Goal: Transaction & Acquisition: Purchase product/service

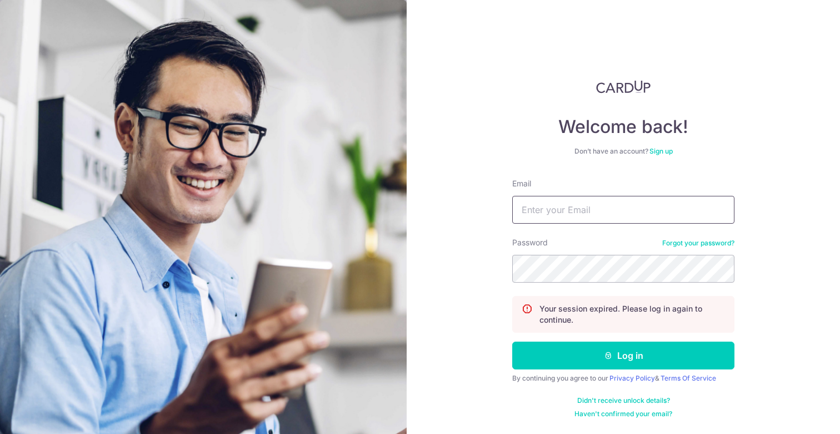
click at [611, 208] on input "Email" at bounding box center [623, 210] width 222 height 28
type input "swlsherry@gmail.com"
click at [512, 341] on button "Log in" at bounding box center [623, 355] width 222 height 28
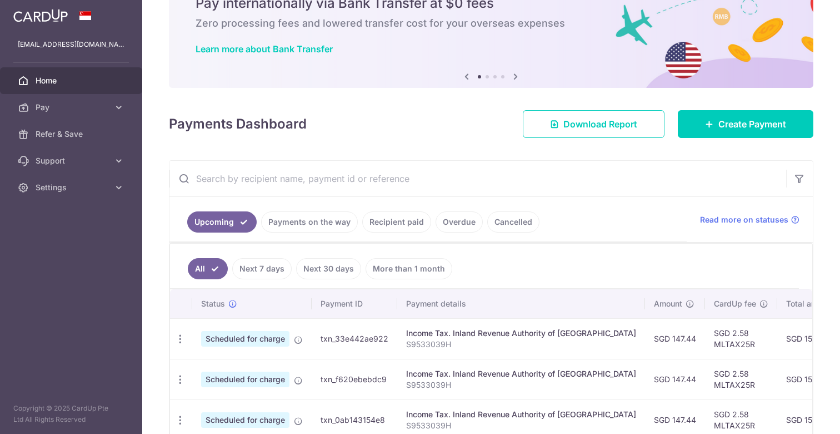
scroll to position [69, 0]
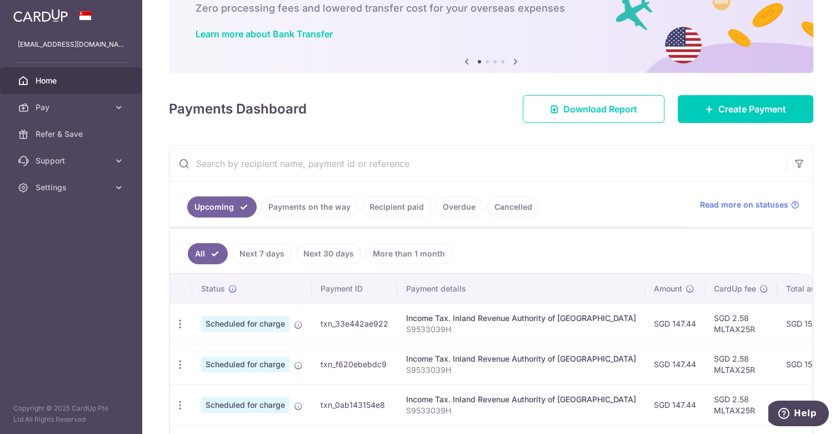
click at [379, 214] on link "Recipient paid" at bounding box center [396, 206] width 69 height 21
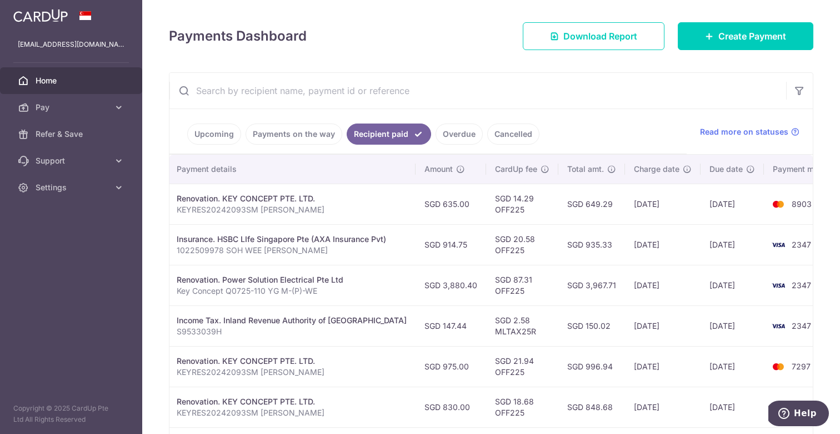
scroll to position [0, 211]
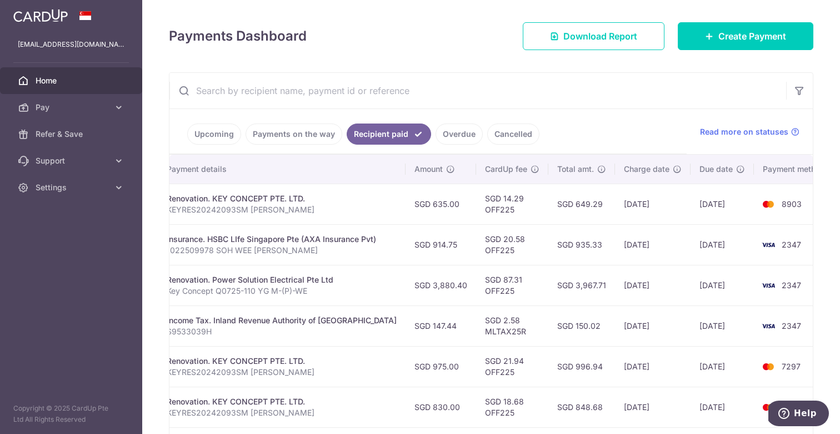
click at [220, 132] on link "Upcoming" at bounding box center [214, 133] width 54 height 21
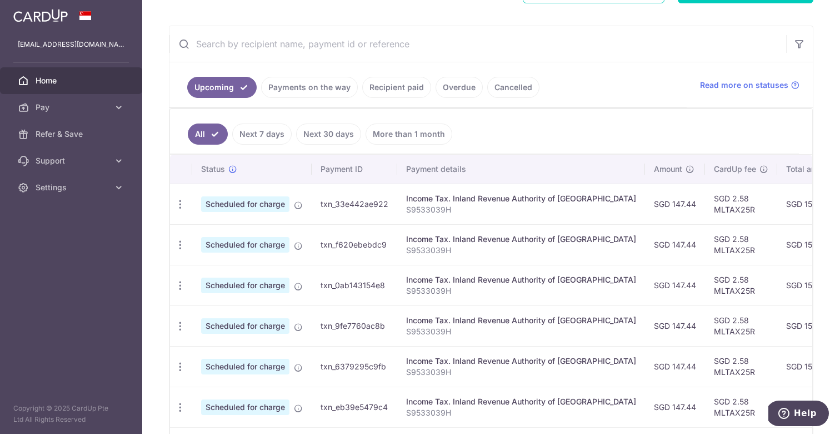
scroll to position [183, 0]
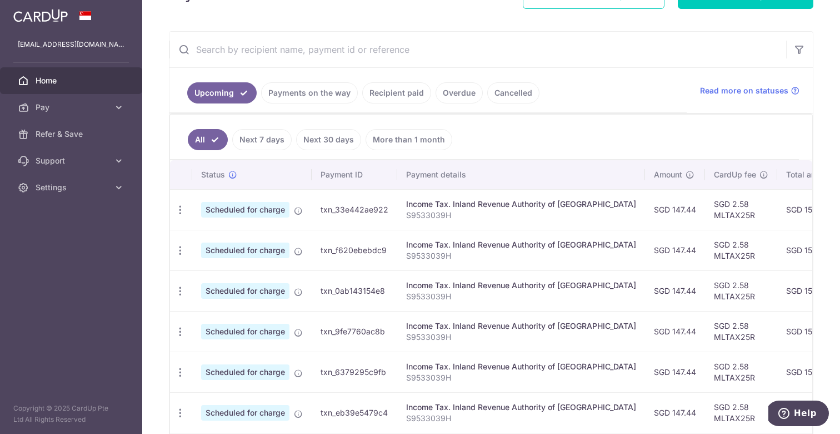
click at [287, 94] on link "Payments on the way" at bounding box center [309, 92] width 97 height 21
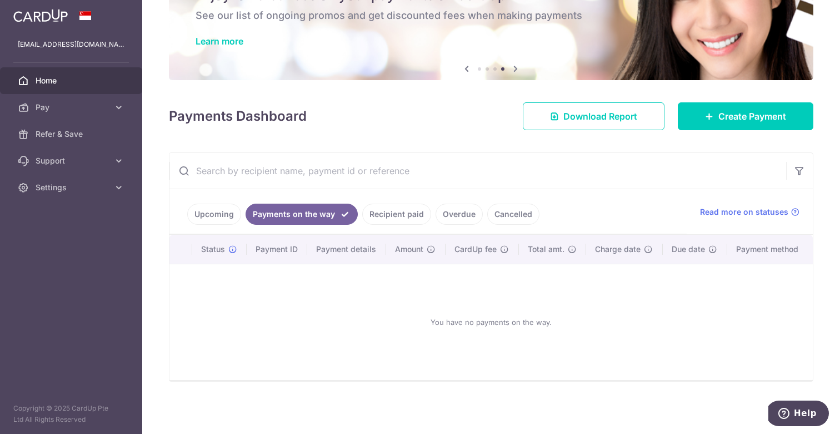
click at [217, 205] on link "Upcoming" at bounding box center [214, 213] width 54 height 21
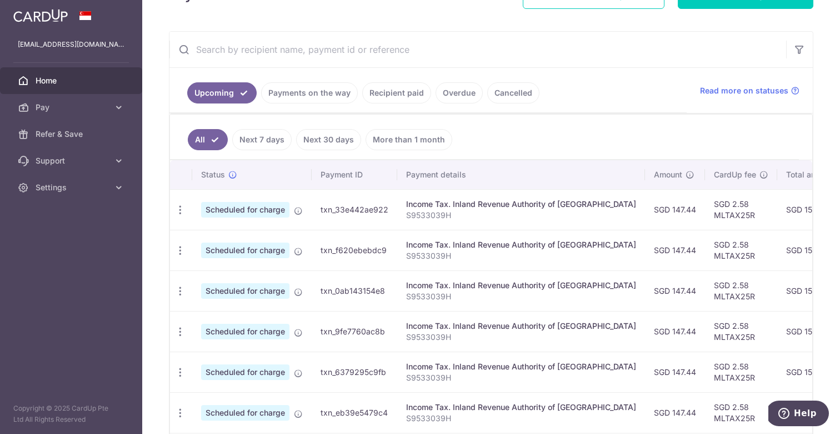
scroll to position [130, 0]
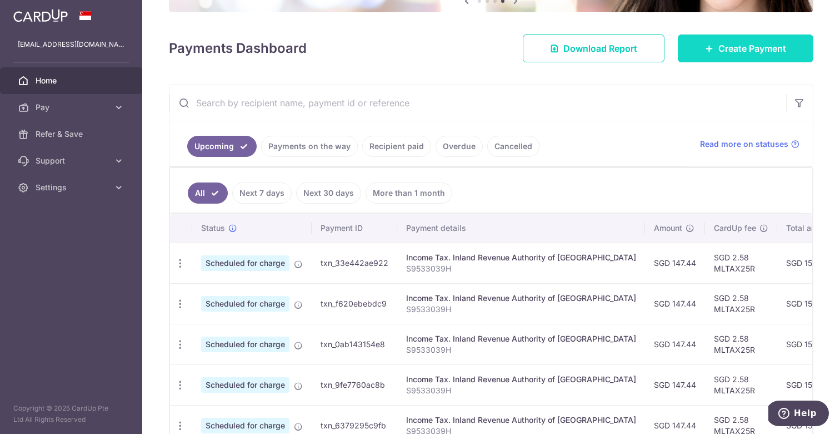
click at [734, 45] on span "Create Payment" at bounding box center [753, 48] width 68 height 13
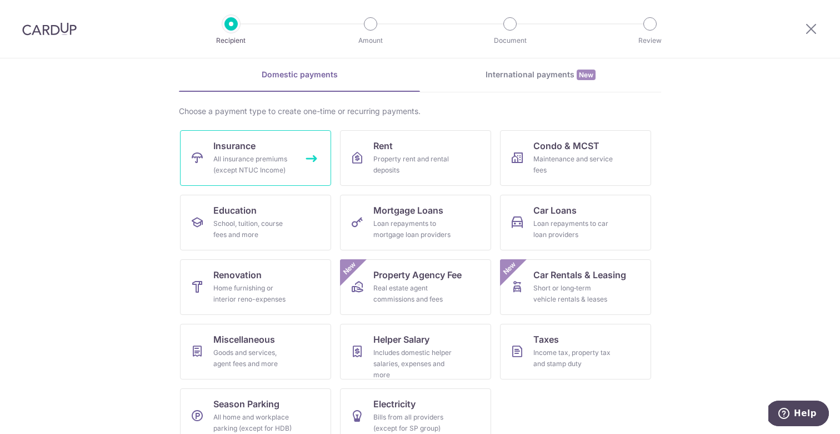
scroll to position [57, 0]
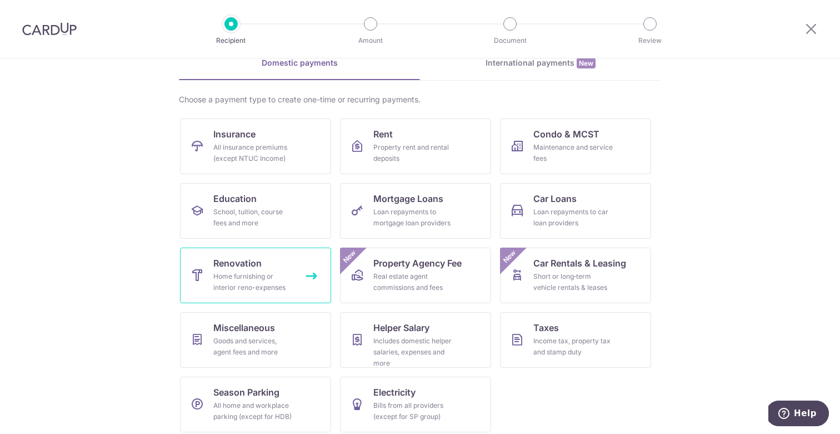
click at [300, 253] on link "Renovation Home furnishing or interior reno-expenses" at bounding box center [255, 275] width 151 height 56
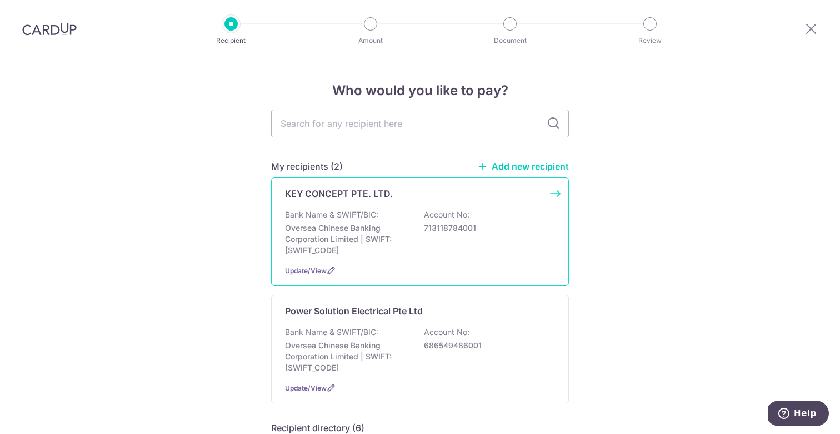
click at [430, 246] on div "Bank Name & SWIFT/BIC: Oversea Chinese Banking Corporation Limited | SWIFT: OCB…" at bounding box center [420, 232] width 270 height 47
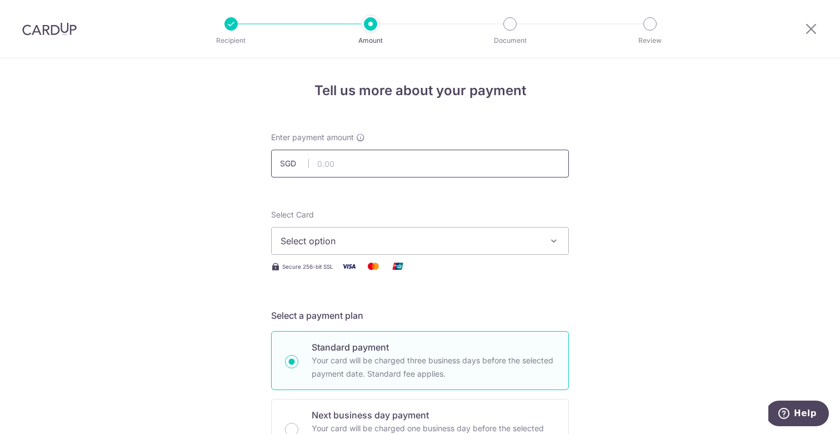
click at [456, 159] on input "text" at bounding box center [420, 164] width 298 height 28
type input "1,000.00"
click at [509, 235] on span "Select option" at bounding box center [410, 240] width 259 height 13
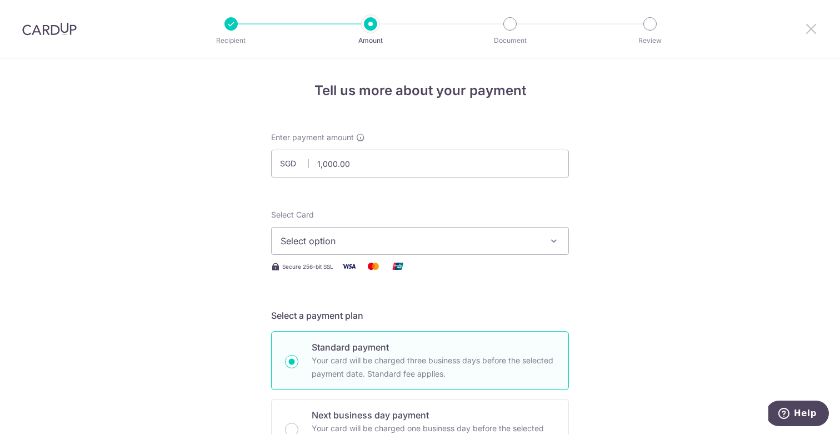
click at [810, 31] on icon at bounding box center [811, 29] width 13 height 14
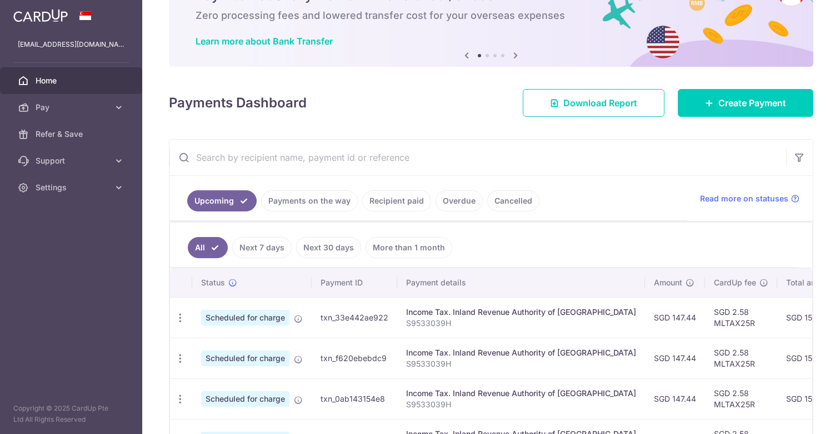
scroll to position [66, 0]
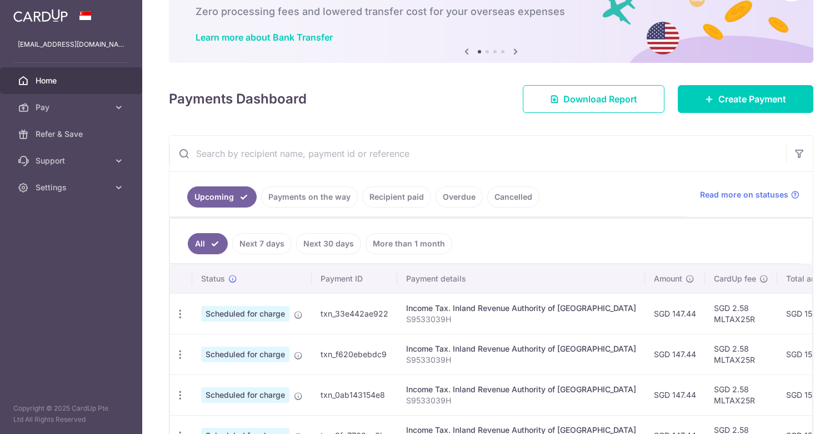
click at [371, 208] on ul "Upcoming Payments on the way Recipient paid Overdue Cancelled" at bounding box center [428, 194] width 517 height 45
click at [381, 205] on link "Recipient paid" at bounding box center [396, 196] width 69 height 21
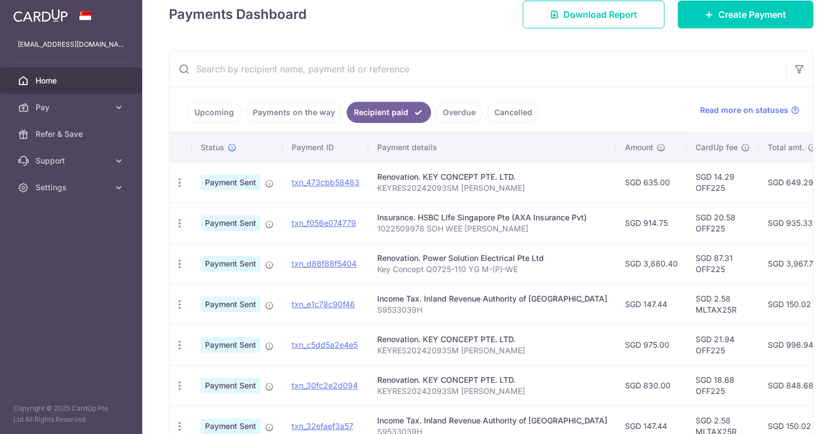
scroll to position [158, 0]
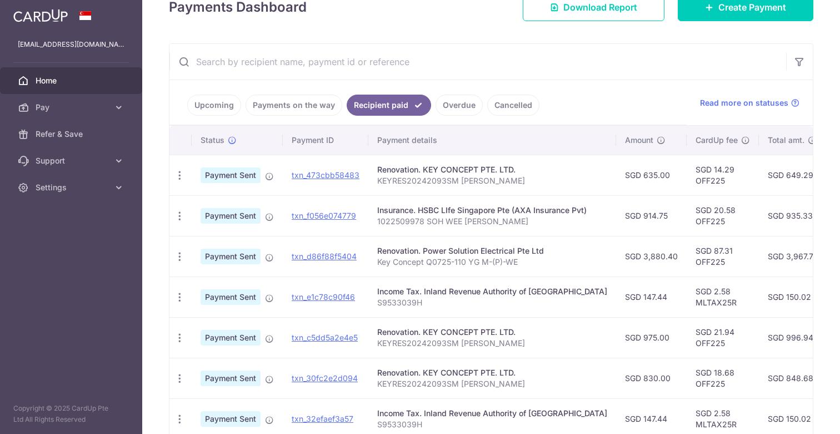
drag, startPoint x: 535, startPoint y: 180, endPoint x: 376, endPoint y: 181, distance: 159.5
click at [376, 181] on td "Renovation. KEY CONCEPT PTE. LTD. KEYRES20242093SM Sherry SamanthaFoo" at bounding box center [492, 175] width 248 height 41
copy p "KEYRES20242093SM Sherry SamanthaFoo"
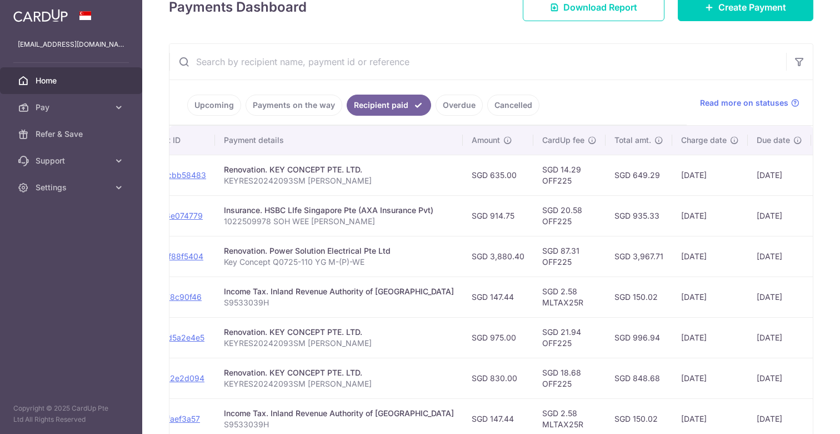
scroll to position [0, 211]
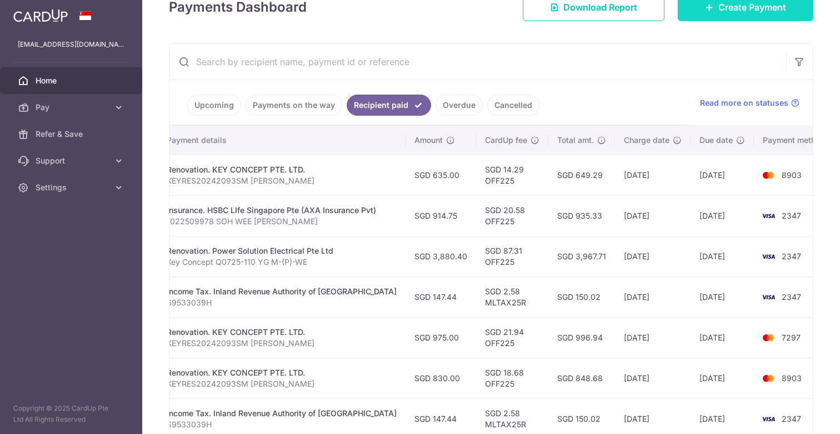
click at [716, 12] on link "Create Payment" at bounding box center [746, 7] width 136 height 28
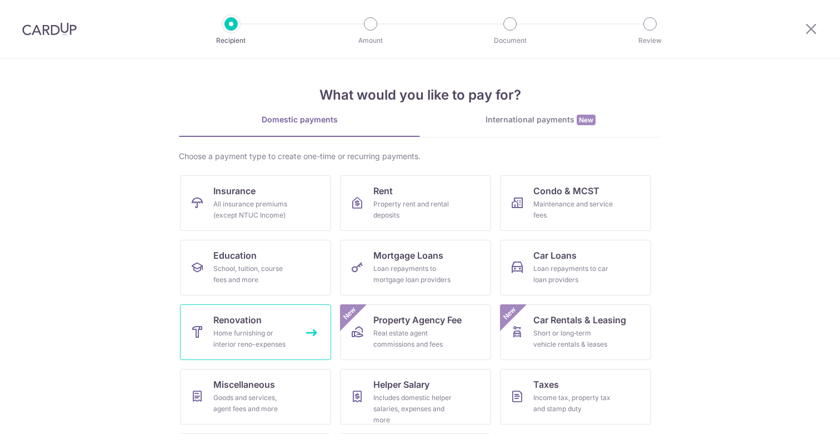
click at [276, 319] on link "Renovation Home furnishing or interior reno-expenses" at bounding box center [255, 332] width 151 height 56
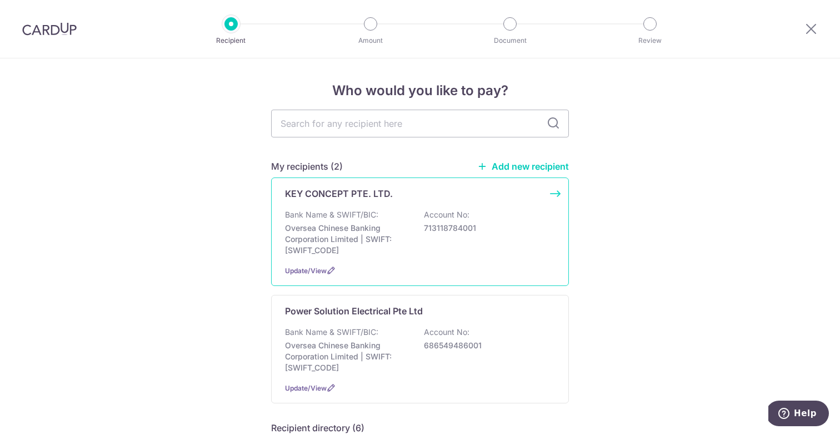
click at [372, 206] on div "KEY CONCEPT PTE. LTD. Bank Name & SWIFT/BIC: Oversea Chinese Banking Corporatio…" at bounding box center [420, 231] width 298 height 108
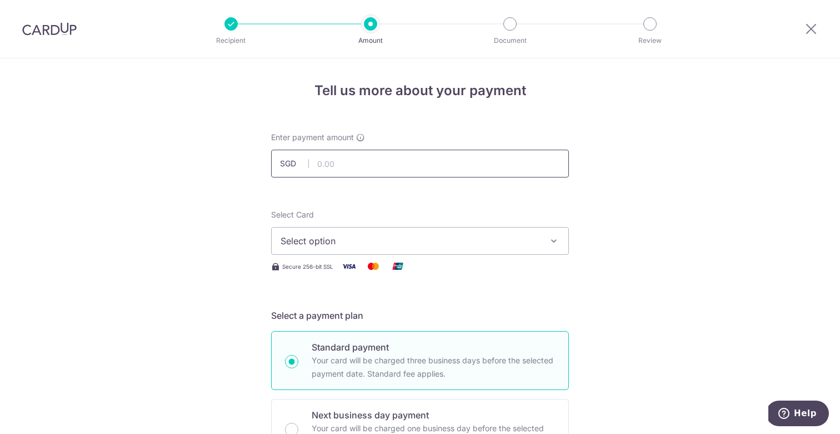
click at [355, 168] on input "text" at bounding box center [420, 164] width 298 height 28
type input "8"
type input "975.00"
click at [400, 242] on span "Select option" at bounding box center [410, 240] width 259 height 13
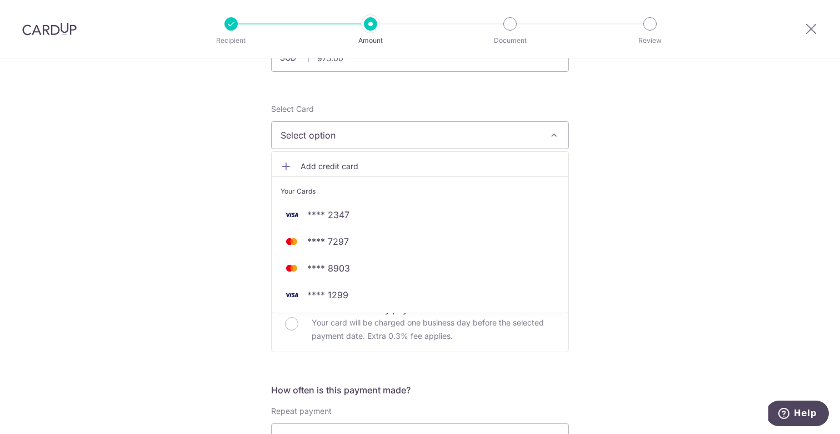
scroll to position [122, 0]
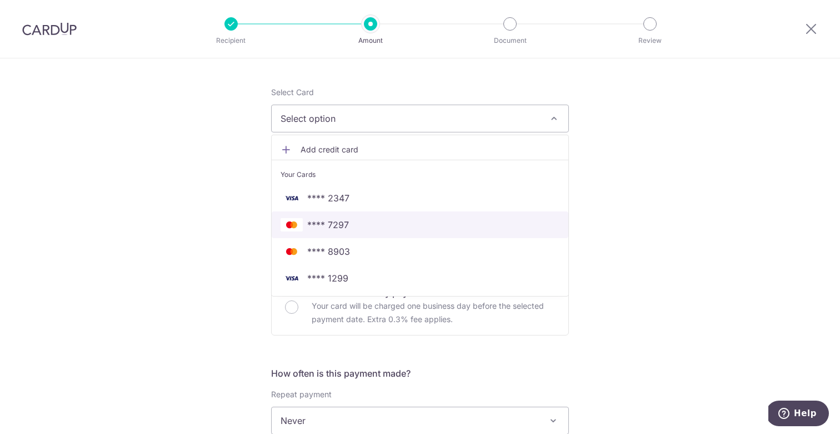
click at [374, 226] on span "**** 7297" at bounding box center [420, 224] width 279 height 13
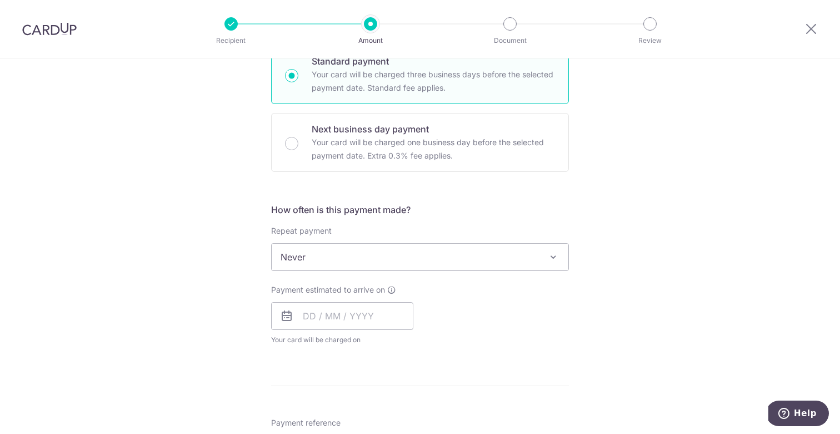
scroll to position [290, 0]
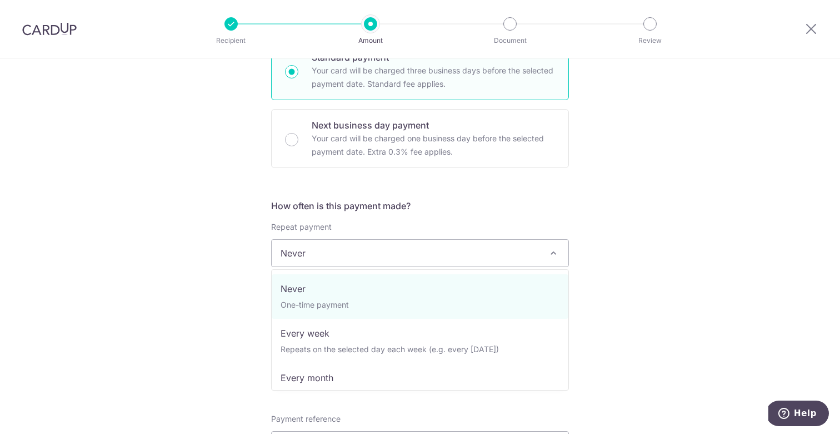
click at [403, 251] on span "Never" at bounding box center [420, 253] width 297 height 27
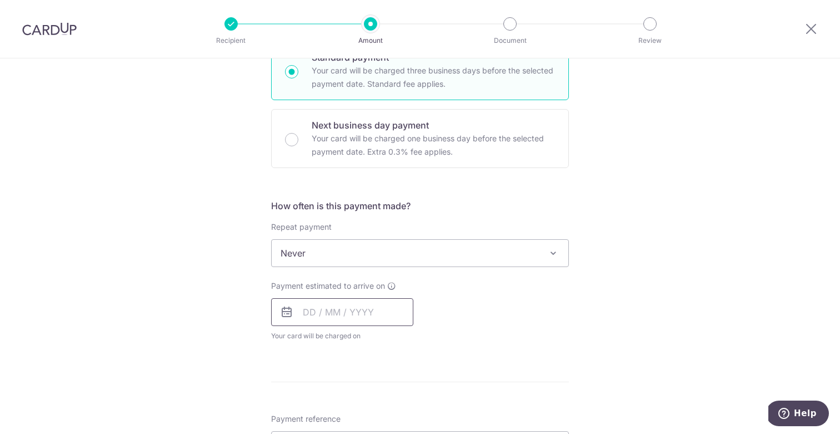
click at [367, 307] on input "text" at bounding box center [342, 312] width 142 height 28
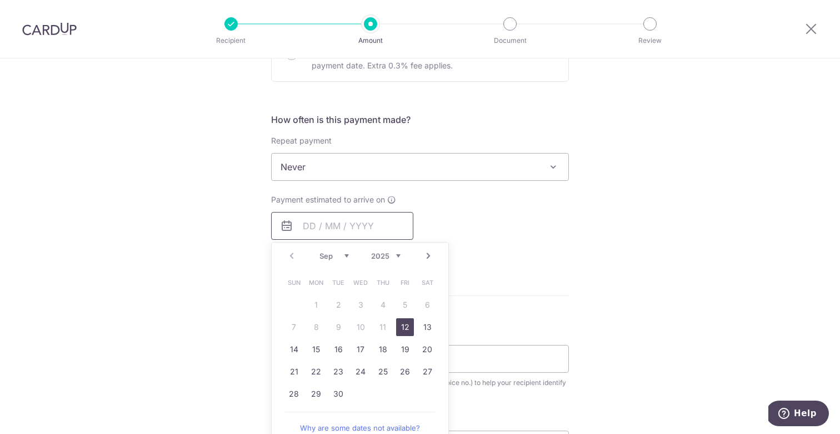
scroll to position [393, 0]
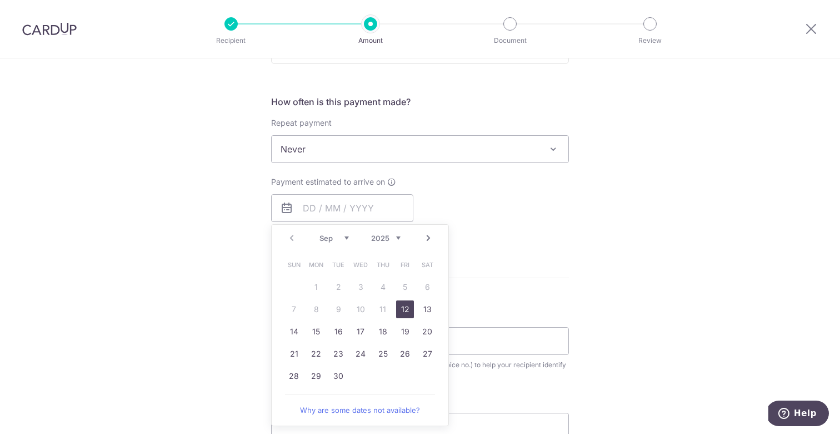
click at [404, 311] on link "12" at bounding box center [405, 309] width 18 height 18
type input "[DATE]"
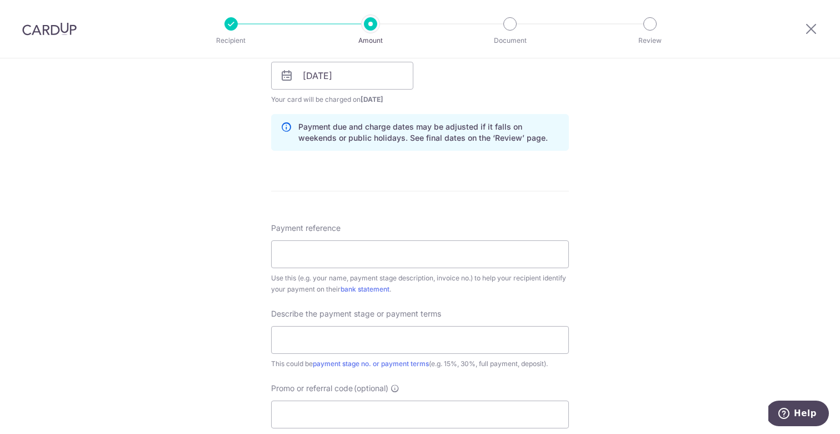
scroll to position [527, 0]
click at [489, 258] on input "Payment reference" at bounding box center [420, 253] width 298 height 28
paste input "KEYRES20242093SM [PERSON_NAME]"
type input "KEYRES20242093SM [PERSON_NAME]"
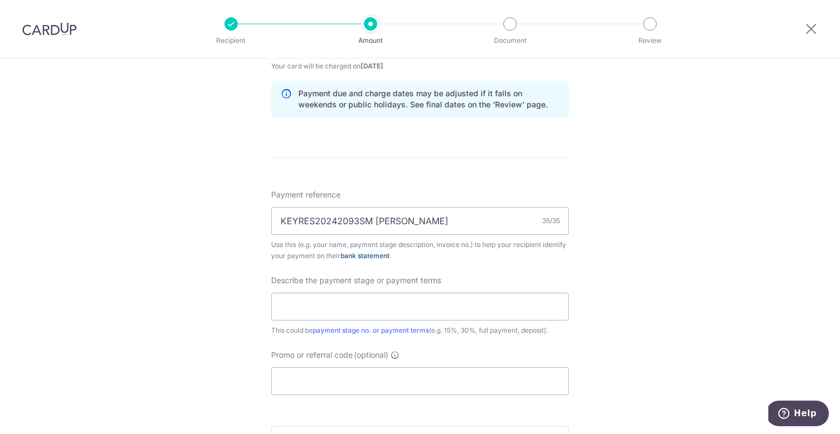
scroll to position [583, 0]
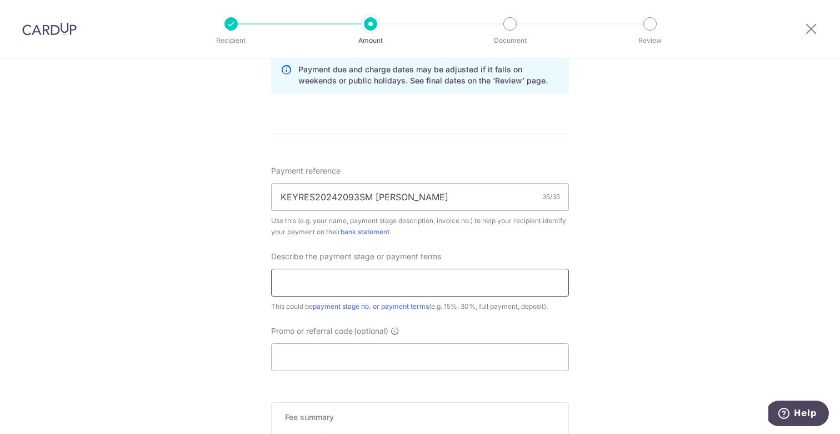
click at [449, 281] on input "text" at bounding box center [420, 282] width 298 height 28
click at [533, 347] on input "Promo or referral code (optional)" at bounding box center [420, 357] width 298 height 28
click at [386, 296] on div "Describe the payment stage or payment terms This could be payment stage no. or …" at bounding box center [420, 281] width 298 height 61
click at [380, 288] on input "text" at bounding box center [420, 282] width 298 height 28
click at [357, 343] on input "Promo or referral code (optional)" at bounding box center [420, 357] width 298 height 28
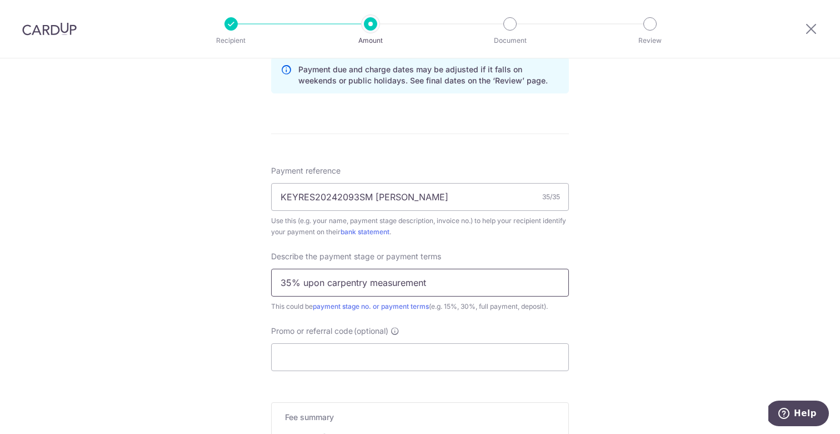
click at [280, 282] on input "35% upon carpentry measurement" at bounding box center [420, 282] width 298 height 28
type input "35% upon carpentry measurement"
click at [326, 343] on input "Promo or referral code (optional)" at bounding box center [420, 357] width 298 height 28
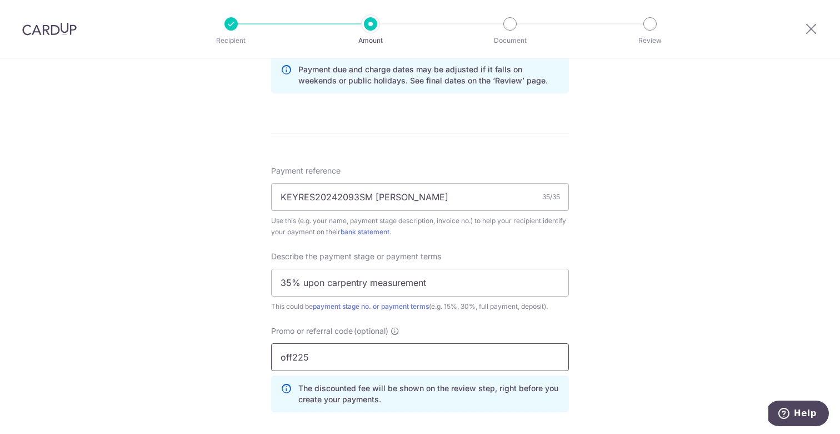
type input "off225"
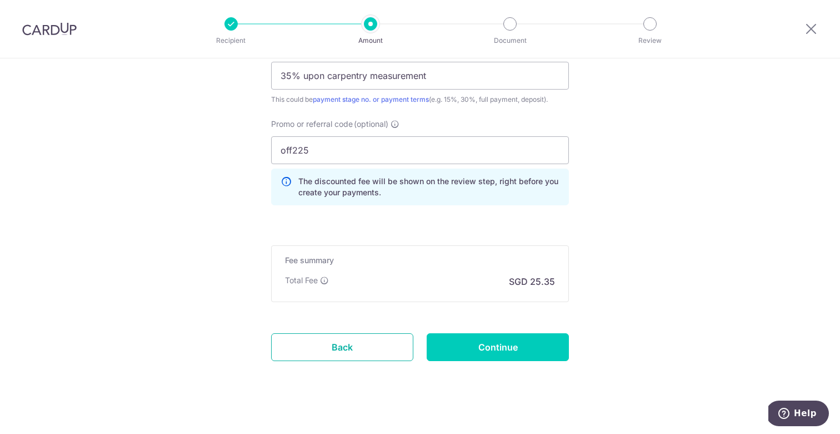
scroll to position [800, 0]
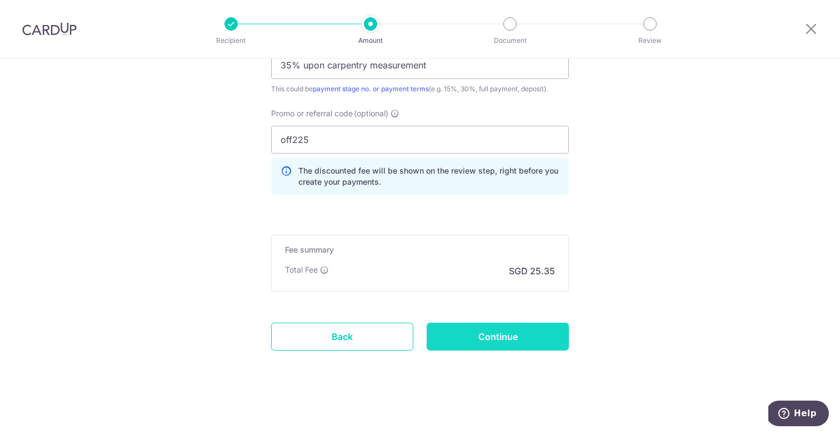
click at [454, 335] on input "Continue" at bounding box center [498, 336] width 142 height 28
type input "Create Schedule"
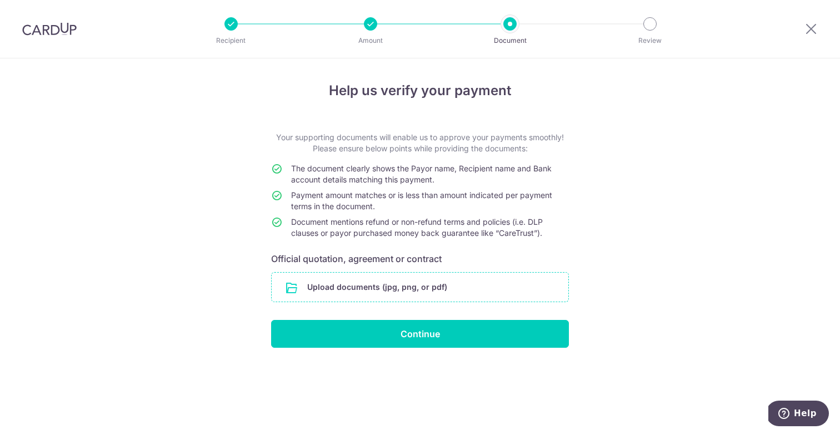
click at [389, 290] on input "file" at bounding box center [420, 286] width 297 height 29
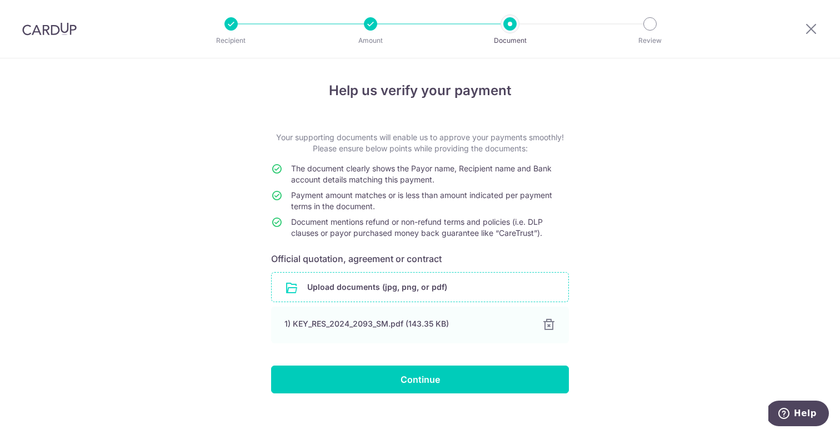
click at [433, 363] on form "Your supporting documents will enable us to approve your payments smoothly! Ple…" at bounding box center [420, 262] width 298 height 261
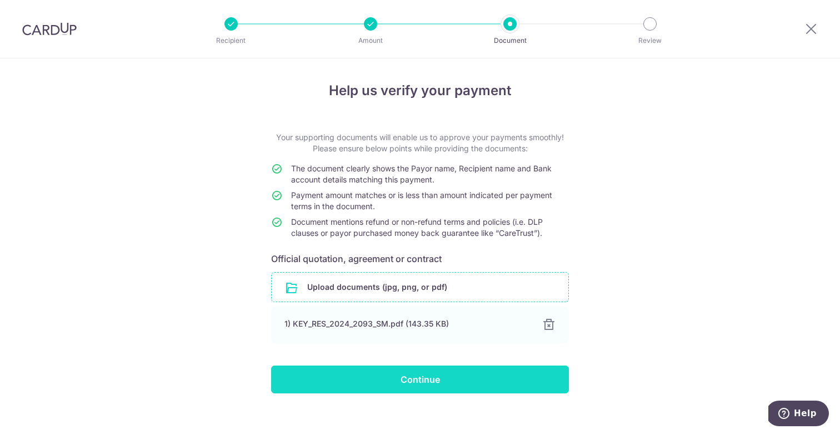
click at [437, 373] on input "Continue" at bounding box center [420, 379] width 298 height 28
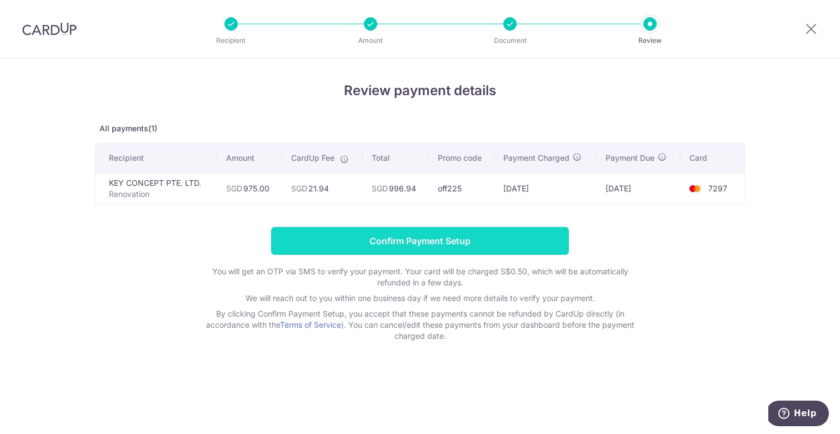
click at [460, 243] on input "Confirm Payment Setup" at bounding box center [420, 241] width 298 height 28
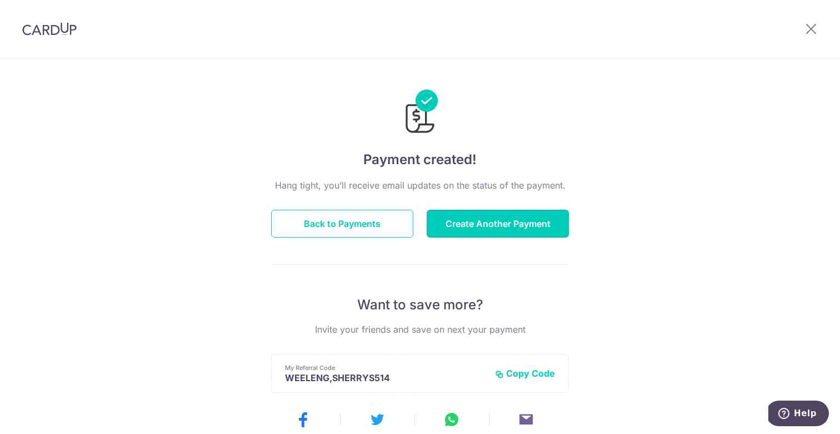
click at [502, 230] on button "Create Another Payment" at bounding box center [498, 224] width 142 height 28
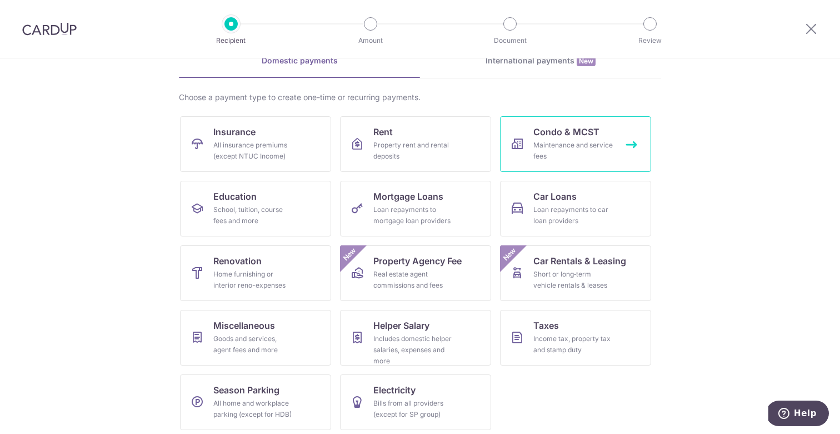
scroll to position [64, 0]
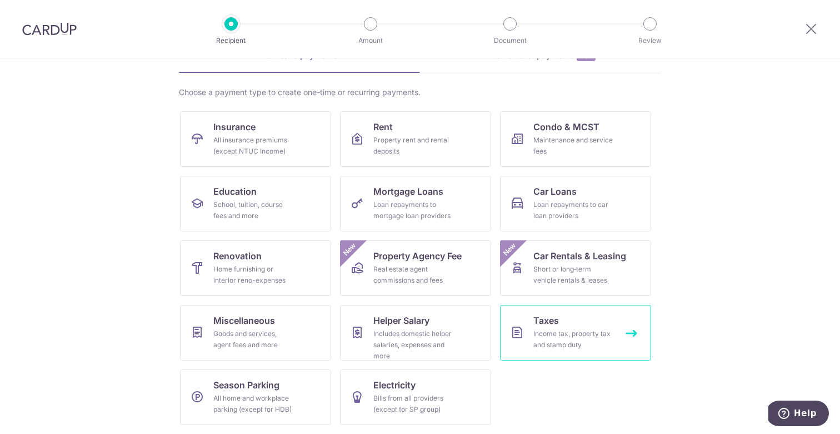
click at [549, 324] on span "Taxes" at bounding box center [547, 319] width 26 height 13
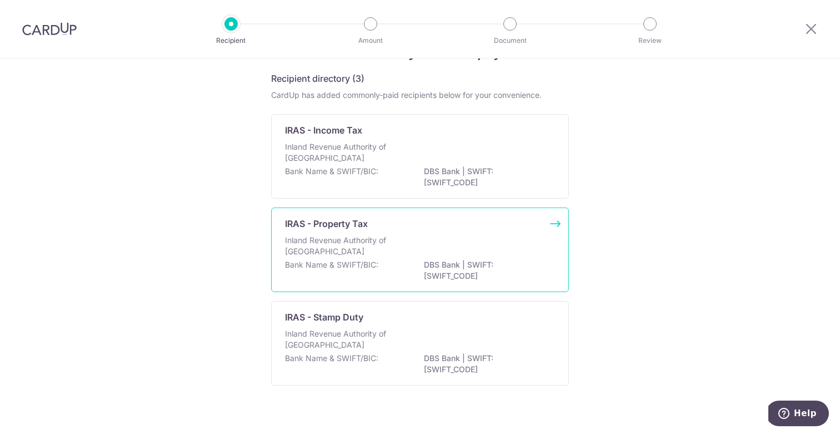
scroll to position [37, 0]
click at [523, 253] on div "Inland Revenue Authority of [GEOGRAPHIC_DATA]" at bounding box center [420, 248] width 270 height 24
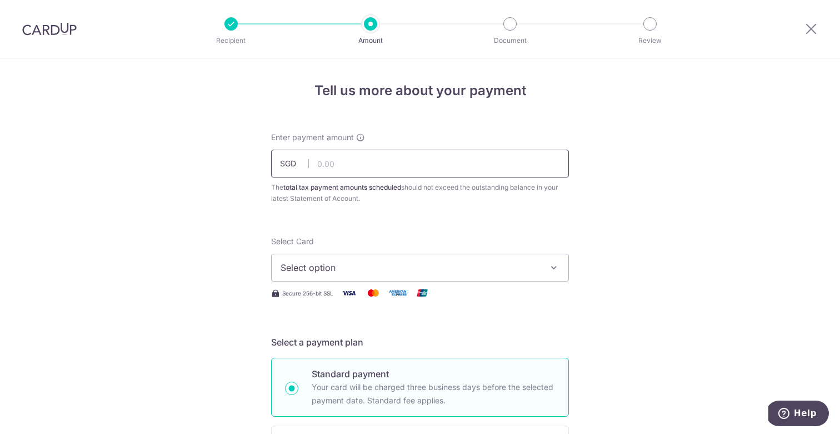
click at [447, 163] on input "text" at bounding box center [420, 164] width 298 height 28
type input "74.49"
click at [486, 238] on div "Select Card Select option Add credit card Your Cards **** 2347 **** 7297 **** 8…" at bounding box center [420, 259] width 298 height 46
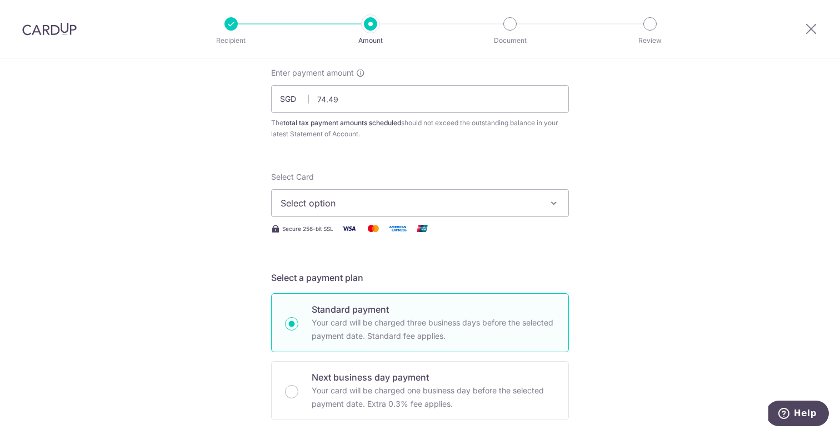
scroll to position [66, 0]
click at [497, 188] on button "Select option" at bounding box center [420, 202] width 298 height 28
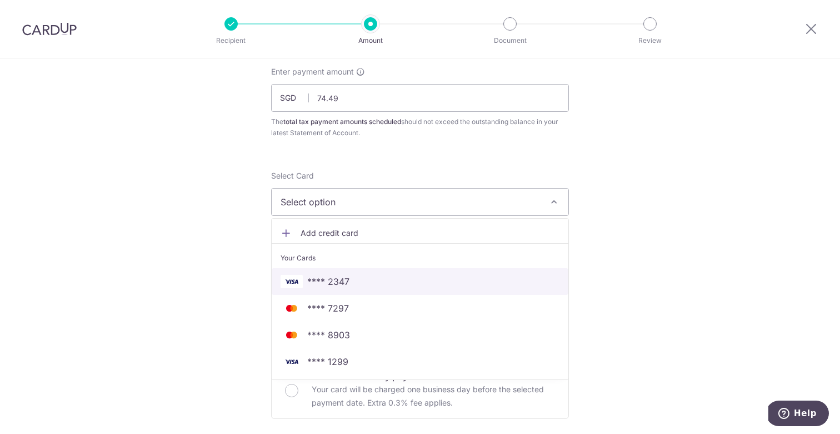
click at [391, 269] on link "**** 2347" at bounding box center [420, 281] width 297 height 27
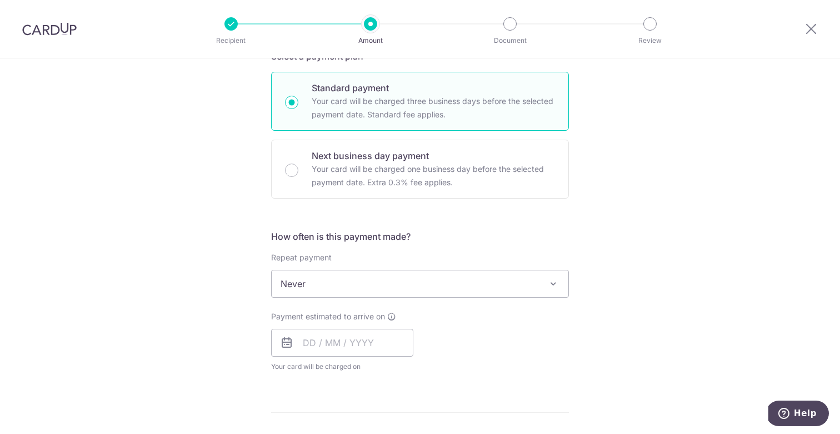
scroll to position [288, 0]
click at [373, 329] on input "text" at bounding box center [342, 340] width 142 height 28
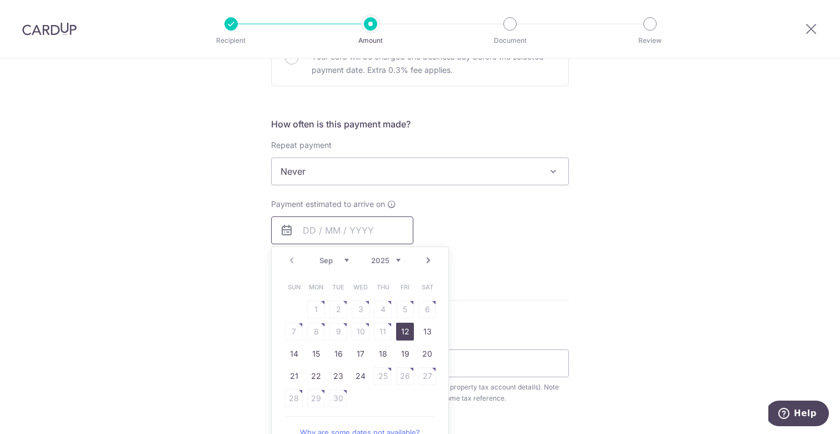
scroll to position [400, 0]
click at [401, 329] on link "12" at bounding box center [405, 329] width 18 height 18
type input "[DATE]"
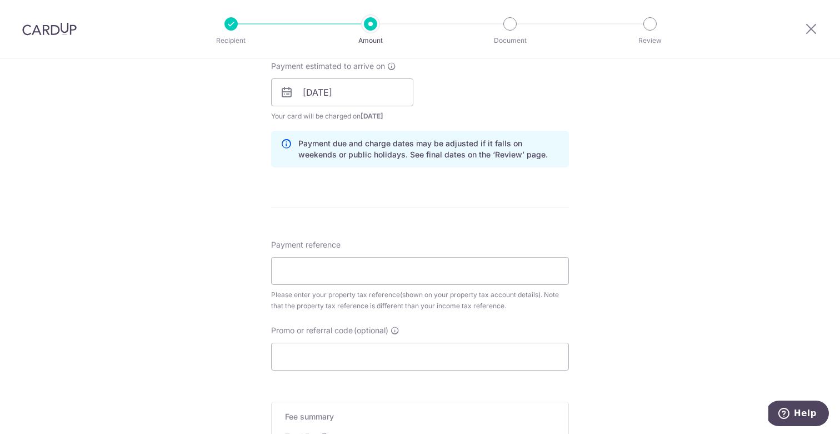
scroll to position [539, 0]
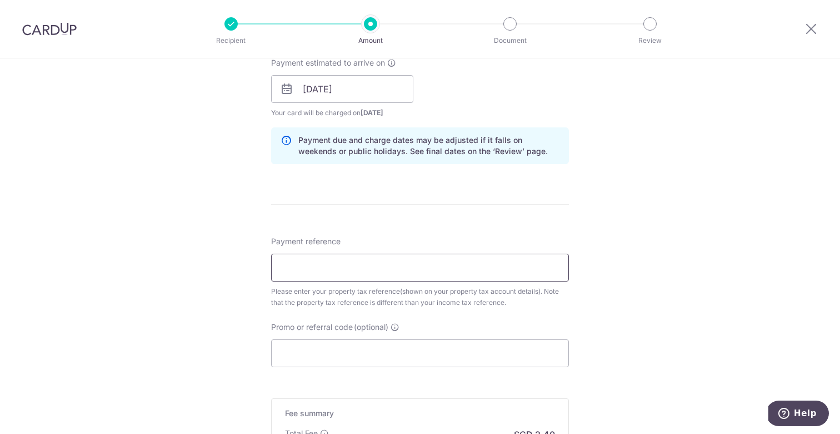
click at [493, 263] on input "Payment reference" at bounding box center [420, 267] width 298 height 28
click at [576, 235] on div "Tell us more about your payment Enter payment amount SGD 74.49 74.49 The total …" at bounding box center [420, 80] width 840 height 1123
click at [537, 267] on input "Payment reference" at bounding box center [420, 267] width 298 height 28
type input "5462025S"
click at [528, 349] on input "Promo or referral code (optional)" at bounding box center [420, 353] width 298 height 28
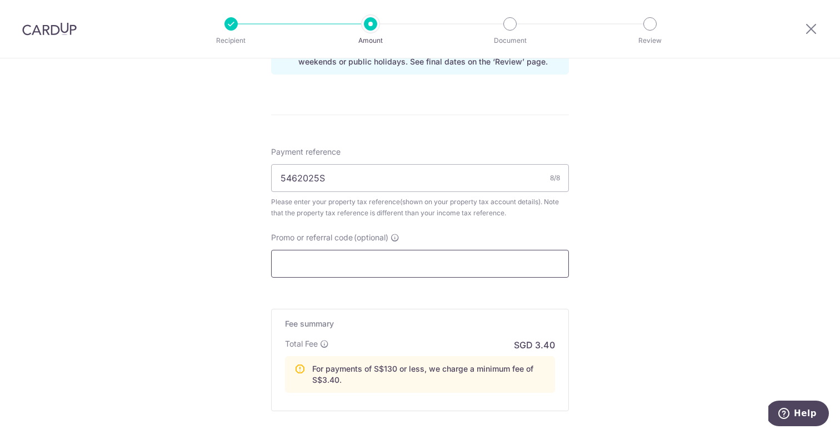
scroll to position [645, 0]
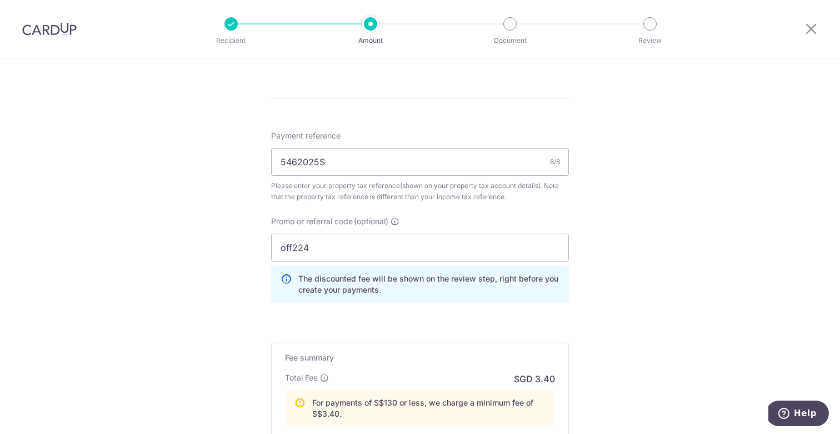
click at [732, 258] on div "Tell us more about your payment Enter payment amount SGD 74.49 74.49 The total …" at bounding box center [420, 0] width 840 height 1173
click at [482, 245] on input "off224" at bounding box center [420, 247] width 298 height 28
type input "off225"
click at [684, 245] on div "Tell us more about your payment Enter payment amount SGD 74.49 74.49 The total …" at bounding box center [420, 0] width 840 height 1173
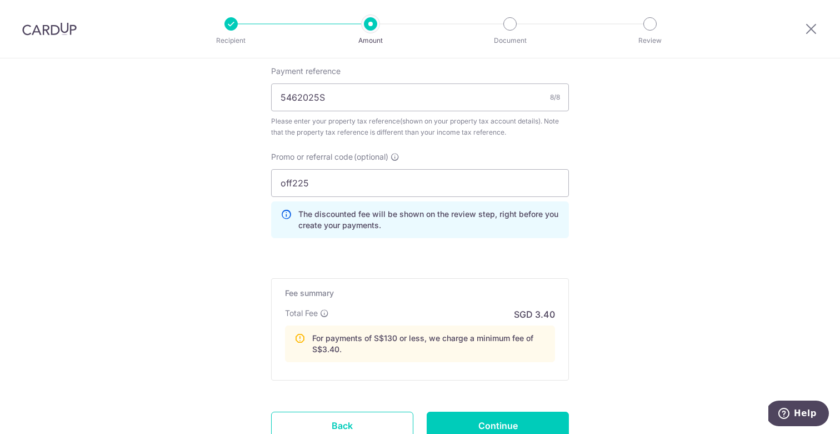
scroll to position [758, 0]
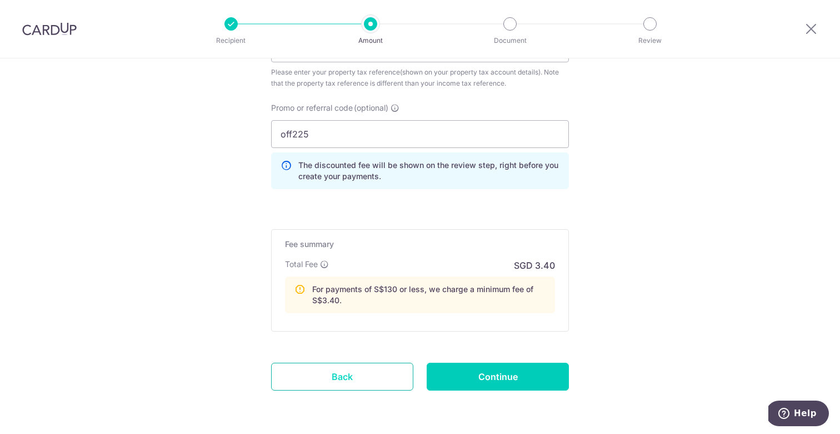
click at [370, 366] on link "Back" at bounding box center [342, 376] width 142 height 28
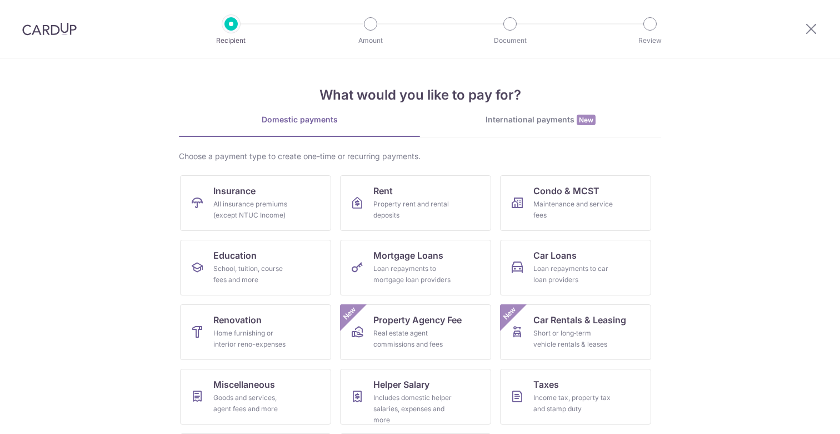
click at [823, 26] on div at bounding box center [812, 29] width 58 height 58
click at [814, 26] on icon at bounding box center [811, 29] width 13 height 14
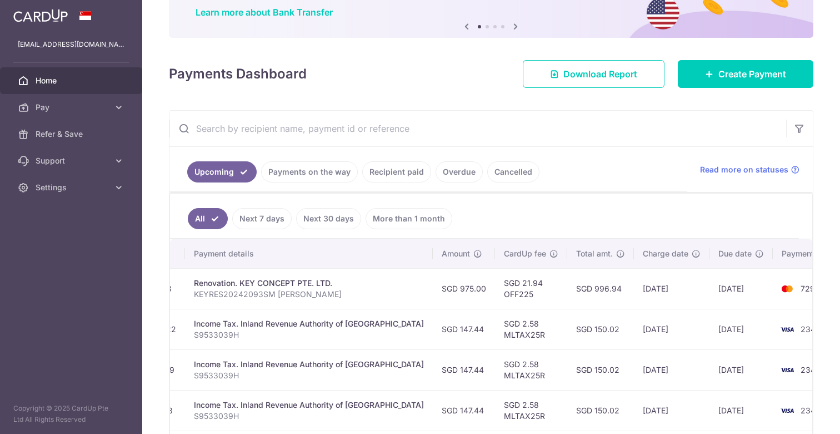
scroll to position [91, 0]
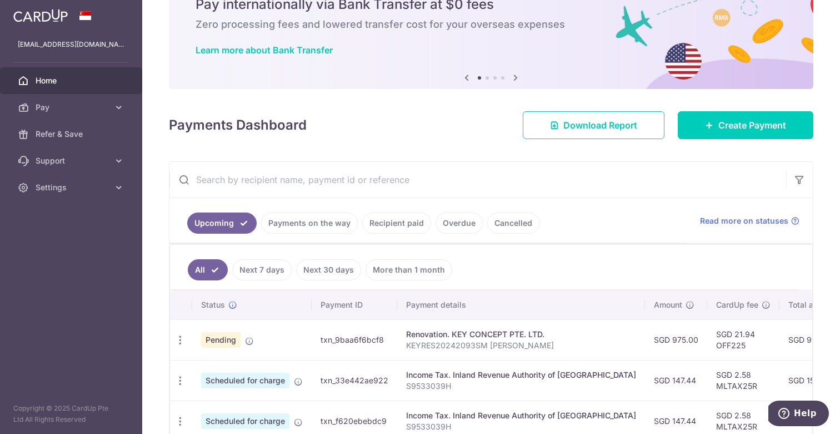
scroll to position [67, 0]
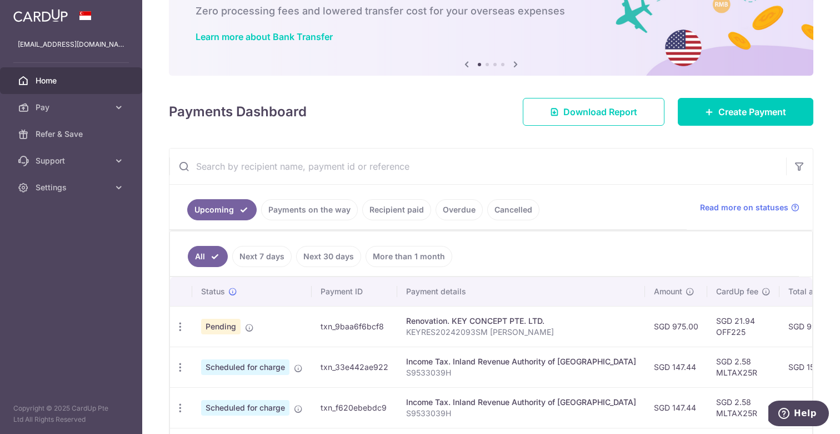
drag, startPoint x: 382, startPoint y: 327, endPoint x: 320, endPoint y: 325, distance: 62.3
click at [320, 325] on td "txn_9baa6f6bcf8" at bounding box center [355, 326] width 86 height 41
copy td "txn_9baa6f6bcf8"
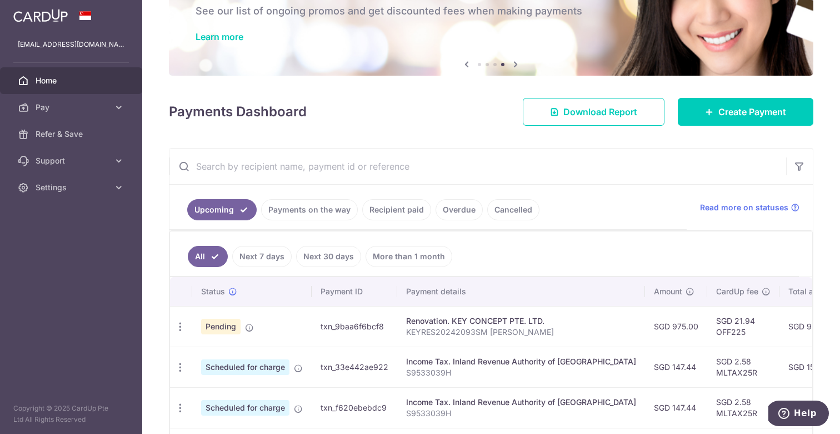
click at [556, 257] on ul "All Next 7 days Next 30 days More than 1 month" at bounding box center [484, 253] width 629 height 45
